Goal: Use online tool/utility: Utilize a website feature to perform a specific function

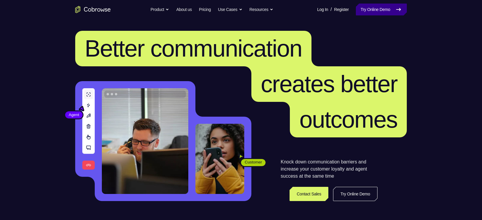
click at [356, 12] on link "Try Online Demo" at bounding box center [381, 10] width 51 height 12
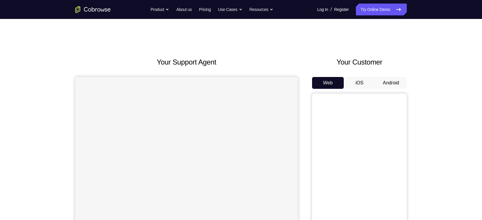
click at [385, 78] on button "Android" at bounding box center [391, 83] width 32 height 12
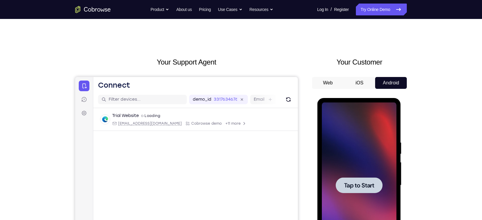
click at [352, 185] on span "Tap to Start" at bounding box center [359, 185] width 30 height 6
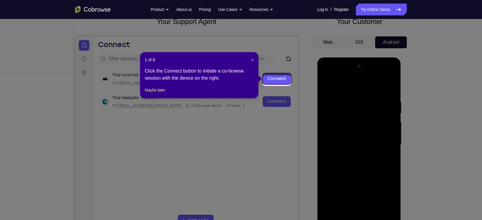
scroll to position [42, 0]
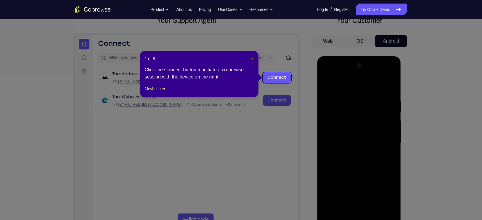
click at [251, 58] on span "×" at bounding box center [252, 58] width 2 height 5
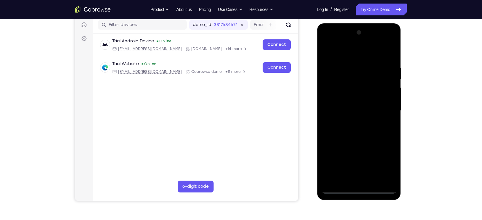
scroll to position [75, 0]
click at [356, 190] on div at bounding box center [358, 111] width 75 height 166
click at [385, 162] on div at bounding box center [358, 111] width 75 height 166
click at [326, 55] on div at bounding box center [358, 111] width 75 height 166
click at [383, 112] on div at bounding box center [358, 111] width 75 height 166
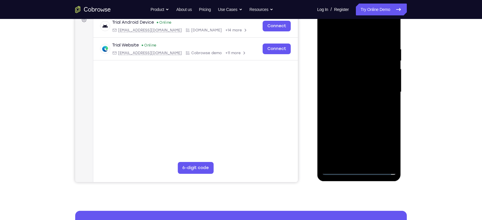
scroll to position [95, 0]
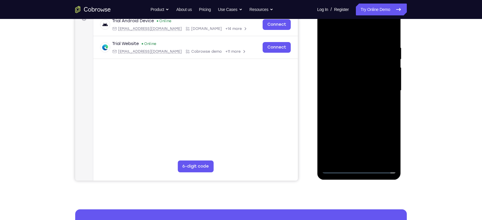
click at [366, 161] on div at bounding box center [358, 91] width 75 height 166
click at [357, 78] on div at bounding box center [358, 91] width 75 height 166
click at [346, 87] on div at bounding box center [358, 91] width 75 height 166
click at [360, 77] on div at bounding box center [358, 91] width 75 height 166
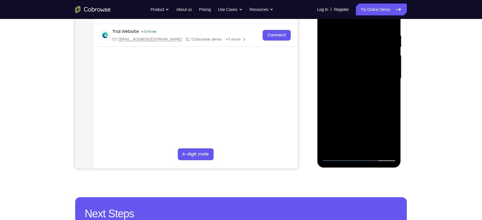
scroll to position [107, 0]
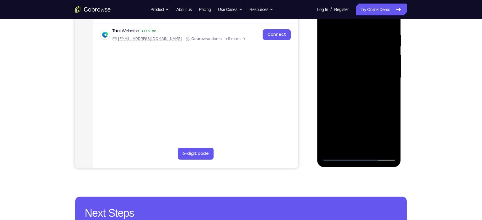
click at [372, 148] on div at bounding box center [358, 78] width 75 height 166
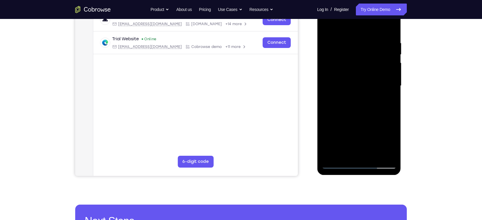
click at [361, 116] on div at bounding box center [358, 86] width 75 height 166
click at [350, 85] on div at bounding box center [358, 86] width 75 height 166
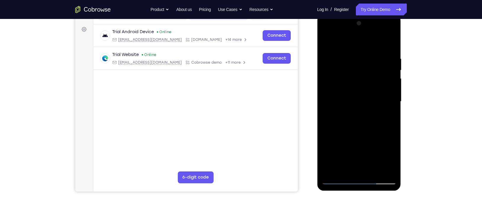
click at [347, 40] on div at bounding box center [358, 102] width 75 height 166
click at [327, 41] on div at bounding box center [358, 102] width 75 height 166
click at [360, 140] on div at bounding box center [358, 102] width 75 height 166
click at [367, 85] on div at bounding box center [358, 102] width 75 height 166
click at [327, 39] on div at bounding box center [358, 102] width 75 height 166
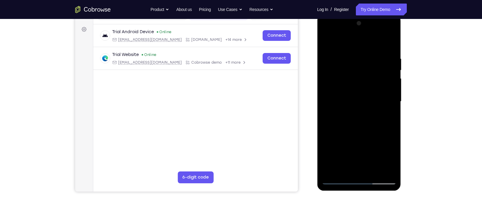
click at [333, 83] on div at bounding box center [358, 102] width 75 height 166
click at [327, 42] on div at bounding box center [358, 102] width 75 height 166
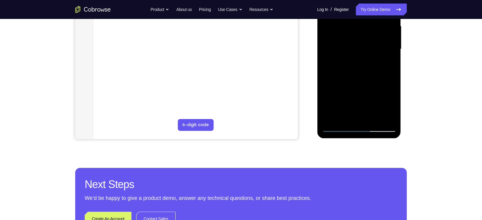
scroll to position [120, 0]
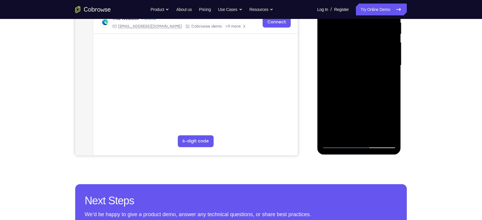
click at [331, 134] on div at bounding box center [358, 66] width 75 height 166
click at [376, 136] on div at bounding box center [358, 66] width 75 height 166
click at [350, 65] on div at bounding box center [358, 66] width 75 height 166
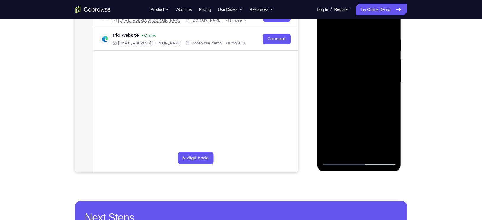
scroll to position [94, 0]
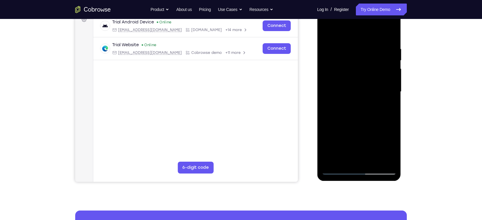
click at [327, 34] on div at bounding box center [358, 92] width 75 height 166
click at [329, 32] on div at bounding box center [358, 92] width 75 height 166
click at [349, 46] on div at bounding box center [358, 92] width 75 height 166
drag, startPoint x: 367, startPoint y: 75, endPoint x: 321, endPoint y: 76, distance: 46.8
click at [321, 76] on div at bounding box center [359, 92] width 84 height 176
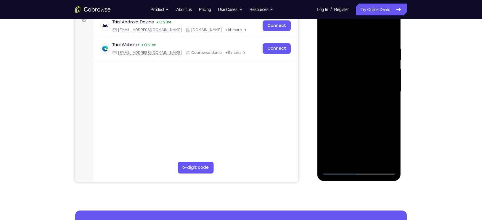
drag, startPoint x: 367, startPoint y: 89, endPoint x: 300, endPoint y: 97, distance: 67.4
click at [317, 97] on html "Online web based iOS Simulators and Android Emulators. Run iPhone, iPad, Mobile…" at bounding box center [359, 93] width 84 height 178
click at [390, 37] on div at bounding box center [358, 92] width 75 height 166
click at [385, 46] on div at bounding box center [358, 92] width 75 height 166
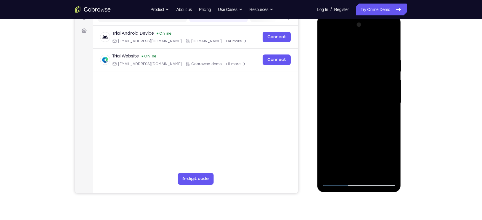
scroll to position [83, 0]
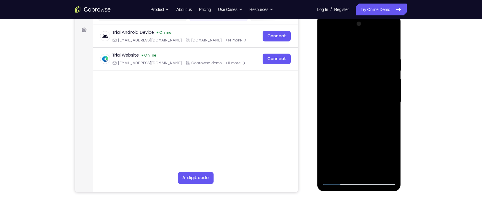
drag, startPoint x: 381, startPoint y: 97, endPoint x: 332, endPoint y: 99, distance: 49.2
click at [332, 99] on div at bounding box center [358, 102] width 75 height 166
drag, startPoint x: 377, startPoint y: 103, endPoint x: 348, endPoint y: 99, distance: 29.6
click at [348, 99] on div at bounding box center [358, 102] width 75 height 166
click at [378, 106] on div at bounding box center [358, 102] width 75 height 166
